Goal: Information Seeking & Learning: Learn about a topic

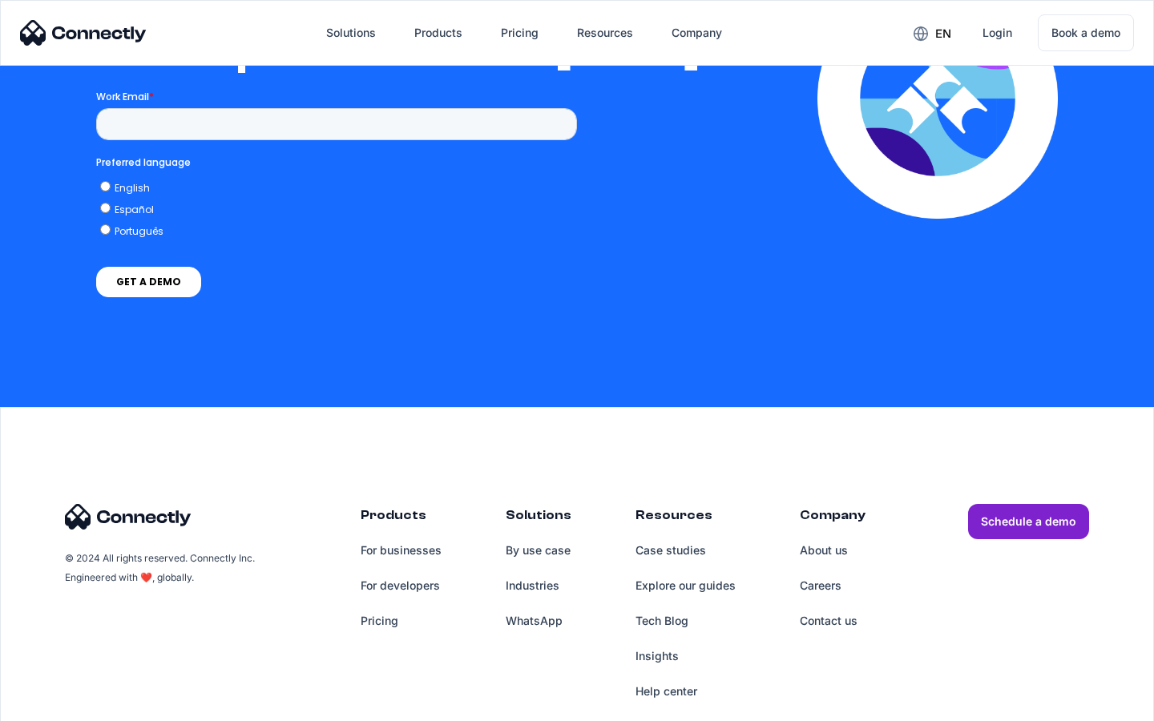
scroll to position [3505, 0]
